Goal: Transaction & Acquisition: Purchase product/service

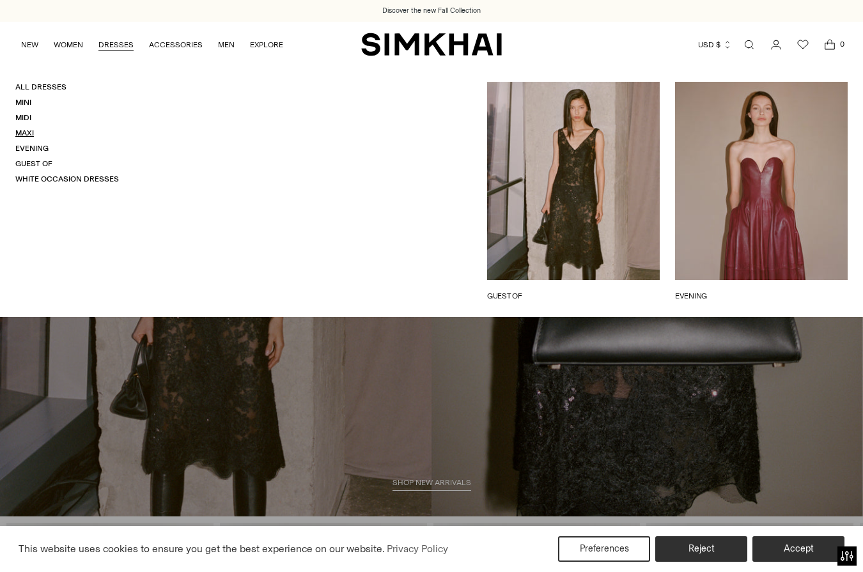
click at [29, 137] on link "Maxi" at bounding box center [24, 132] width 19 height 9
